Goal: Check status: Check status

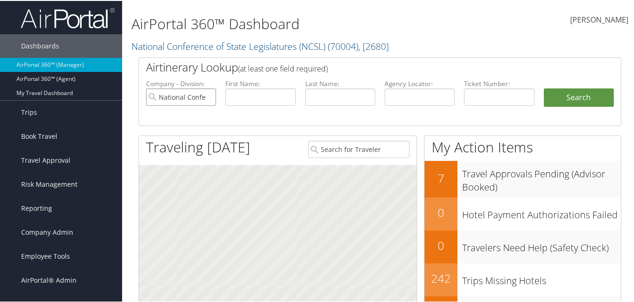
click at [207, 97] on input "National Conference of State Legislatures (NCSL)" at bounding box center [181, 95] width 70 height 17
click at [236, 95] on input "text" at bounding box center [260, 95] width 70 height 17
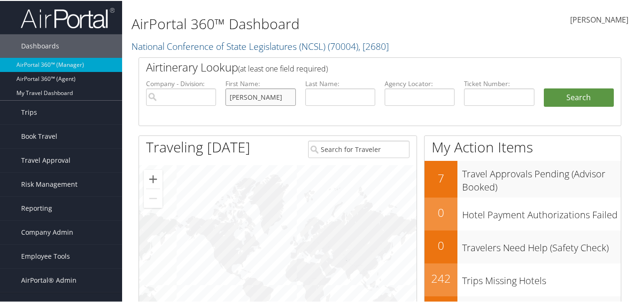
type input "[PERSON_NAME]"
type input "wish"
click at [544, 87] on button "Search" at bounding box center [579, 96] width 70 height 19
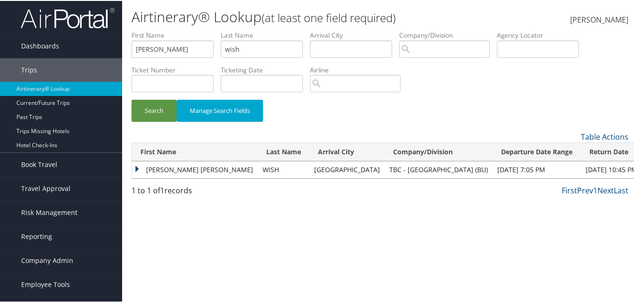
click at [136, 169] on td "VANESSA ALAINE" at bounding box center [195, 168] width 126 height 17
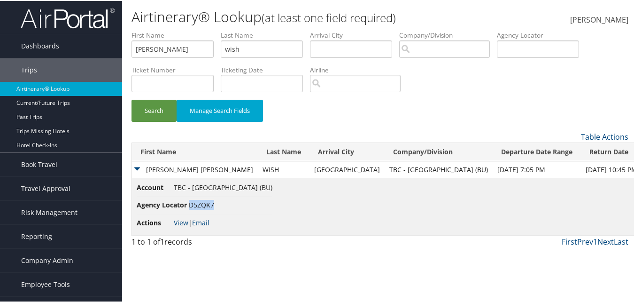
drag, startPoint x: 213, startPoint y: 205, endPoint x: 190, endPoint y: 207, distance: 23.1
click at [190, 207] on span "D5ZQK7" at bounding box center [201, 203] width 25 height 9
copy span "D5ZQK7"
click at [182, 50] on input "[PERSON_NAME]" at bounding box center [173, 47] width 82 height 17
type input "vanessa alain"
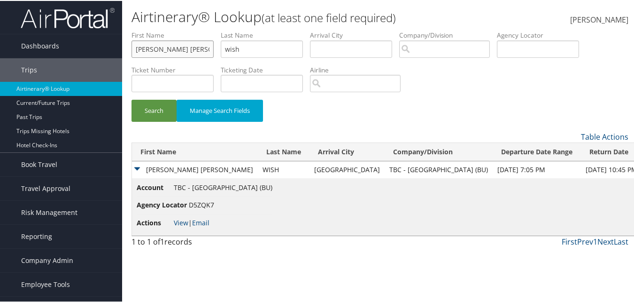
click at [132, 99] on button "Search" at bounding box center [154, 110] width 45 height 22
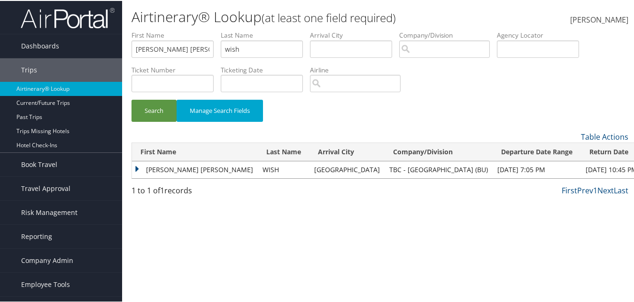
click at [137, 169] on td "VANESSA ALAINE" at bounding box center [195, 168] width 126 height 17
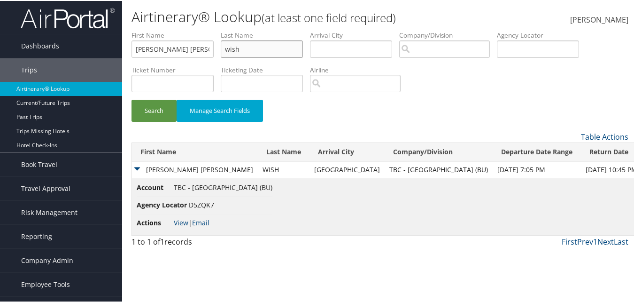
drag, startPoint x: 255, startPoint y: 49, endPoint x: 212, endPoint y: 54, distance: 42.6
click at [212, 30] on ul "First Name vanessa alain Last Name wish Departure City Arrival City Company/Div…" at bounding box center [380, 30] width 497 height 0
type input "welker"
drag, startPoint x: 185, startPoint y: 50, endPoint x: 116, endPoint y: 57, distance: 68.9
click at [93, 47] on div "Dashboards AirPortal 360™ (Manager) AirPortal 360™ (Agent) My Travel Dashboard …" at bounding box center [319, 151] width 638 height 302
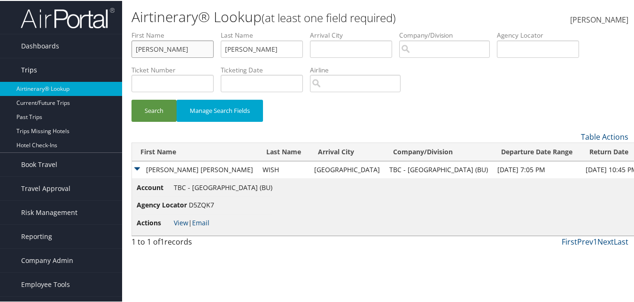
type input "william"
click at [132, 99] on button "Search" at bounding box center [154, 110] width 45 height 22
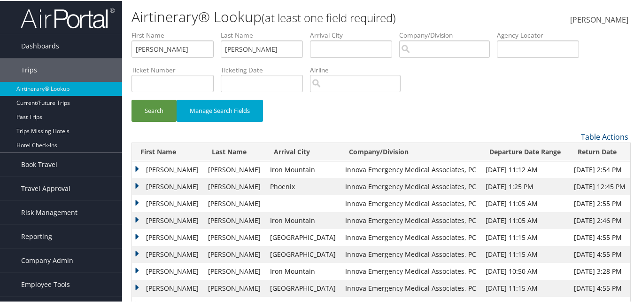
click at [136, 167] on td "WILLIAM GERARD" at bounding box center [167, 168] width 71 height 17
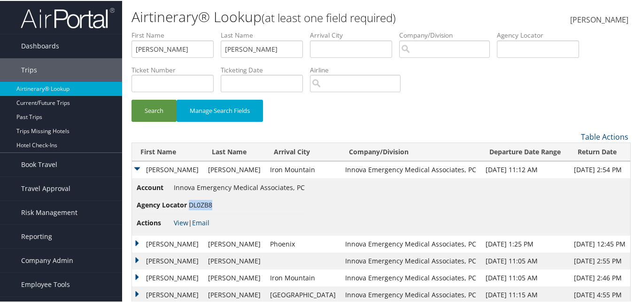
drag, startPoint x: 209, startPoint y: 206, endPoint x: 190, endPoint y: 207, distance: 19.3
click at [190, 207] on span "DL0ZB8" at bounding box center [200, 203] width 23 height 9
copy span "DL0ZB8"
click at [136, 246] on td "WILLIAM GERARD" at bounding box center [167, 242] width 71 height 17
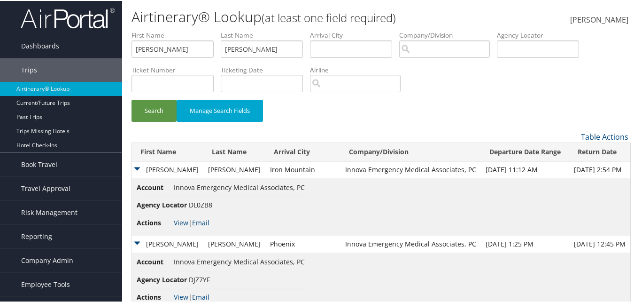
scroll to position [47, 0]
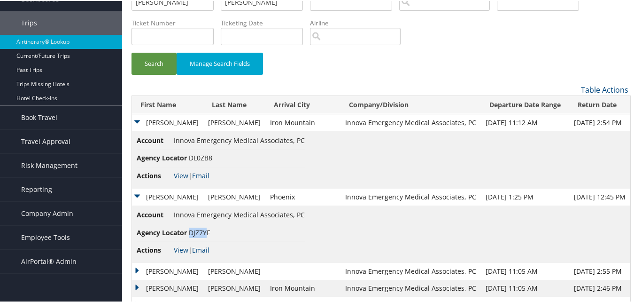
drag, startPoint x: 208, startPoint y: 232, endPoint x: 190, endPoint y: 233, distance: 18.3
click at [190, 233] on span "DJZ7YF" at bounding box center [199, 231] width 21 height 9
drag, startPoint x: 190, startPoint y: 233, endPoint x: 210, endPoint y: 237, distance: 20.1
click at [210, 237] on li "Agency Locator DJZ7YF" at bounding box center [221, 231] width 168 height 17
drag, startPoint x: 209, startPoint y: 231, endPoint x: 189, endPoint y: 233, distance: 19.4
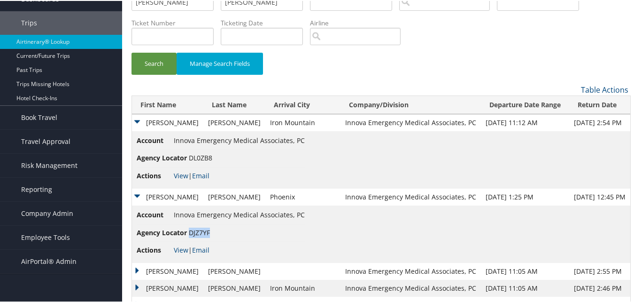
click at [189, 233] on span "DJZ7YF" at bounding box center [199, 231] width 21 height 9
copy span "DJZ7YF"
click at [139, 194] on td "WILLIAM GERARD" at bounding box center [167, 195] width 71 height 17
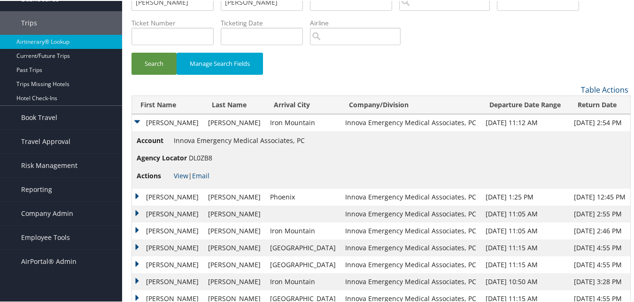
click at [136, 123] on td "WILLIAM GERARD" at bounding box center [167, 121] width 71 height 17
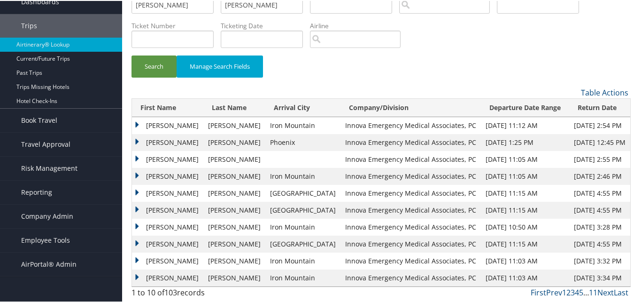
scroll to position [44, 0]
click at [137, 158] on td "WILLIAM GERARD" at bounding box center [167, 158] width 71 height 17
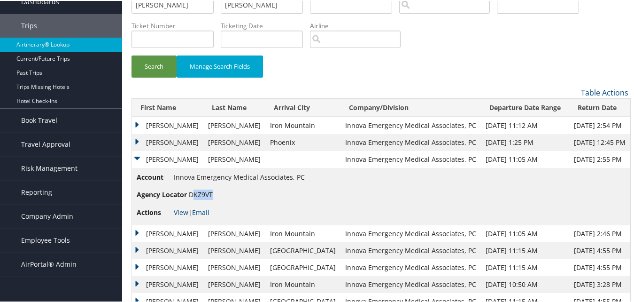
drag, startPoint x: 212, startPoint y: 195, endPoint x: 191, endPoint y: 196, distance: 21.2
click at [191, 196] on span "DKZ9VT" at bounding box center [201, 193] width 24 height 9
drag, startPoint x: 191, startPoint y: 196, endPoint x: 139, endPoint y: 250, distance: 75.4
click at [139, 250] on td "WILLIAM GERARD" at bounding box center [167, 249] width 71 height 17
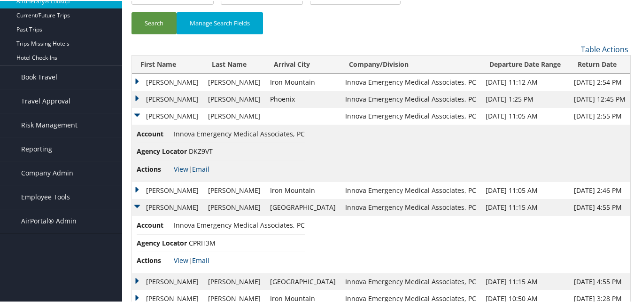
scroll to position [159, 0]
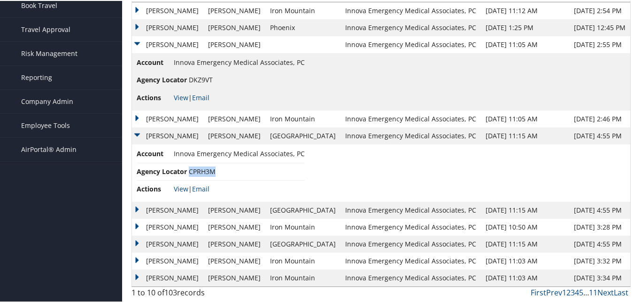
drag, startPoint x: 215, startPoint y: 173, endPoint x: 191, endPoint y: 173, distance: 24.4
click at [191, 173] on span "CPRH3M" at bounding box center [202, 170] width 27 height 9
copy span "CPRH3M"
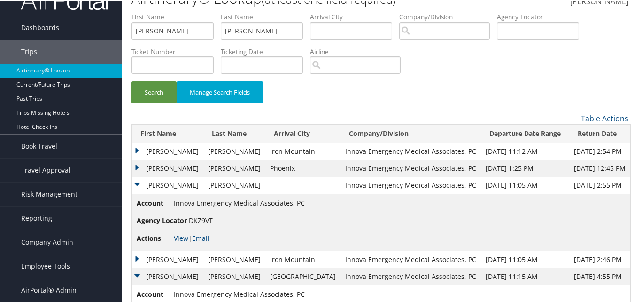
scroll to position [18, 0]
click at [138, 183] on td "WILLIAM GERARD" at bounding box center [167, 184] width 71 height 17
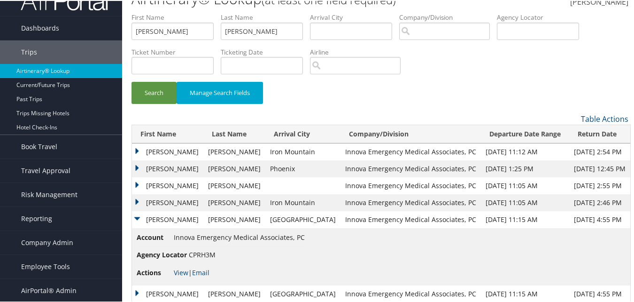
click at [137, 167] on td "WILLIAM GERARD" at bounding box center [167, 167] width 71 height 17
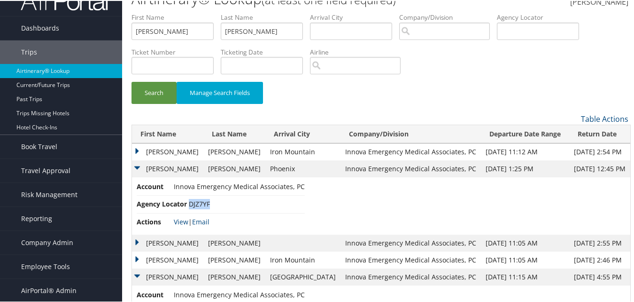
drag, startPoint x: 210, startPoint y: 203, endPoint x: 191, endPoint y: 207, distance: 19.6
click at [191, 207] on li "Agency Locator DJZ7YF" at bounding box center [221, 202] width 168 height 17
copy span "DJZ7YF"
